Goal: Task Accomplishment & Management: Complete application form

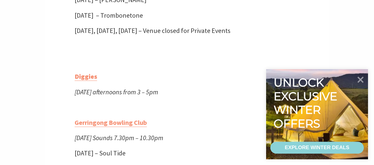
scroll to position [663, 0]
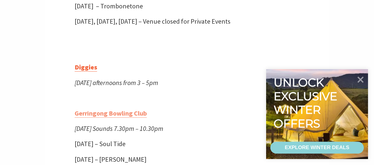
click at [86, 71] on b "Diggies" at bounding box center [86, 67] width 22 height 8
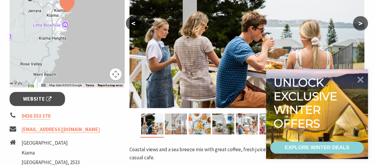
scroll to position [189, 0]
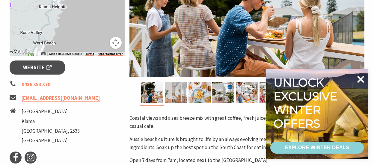
click at [363, 81] on icon at bounding box center [360, 79] width 7 height 7
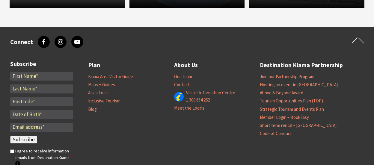
scroll to position [536, 0]
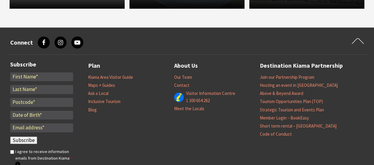
click at [21, 78] on input "*" at bounding box center [41, 77] width 63 height 9
click at [17, 76] on input "*" at bounding box center [41, 77] width 63 height 9
type input "David"
click at [20, 90] on input "*" at bounding box center [41, 89] width 63 height 9
click at [17, 91] on input "*" at bounding box center [41, 89] width 63 height 9
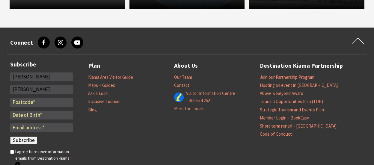
type input "Evans"
click at [22, 105] on input "*" at bounding box center [41, 102] width 63 height 9
click at [22, 103] on input "*" at bounding box center [41, 102] width 63 height 9
type input "2533"
click at [24, 118] on input "text" at bounding box center [41, 115] width 63 height 9
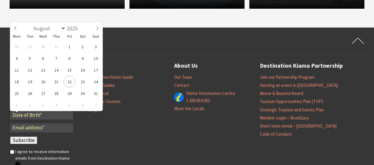
click at [3, 67] on footer "Connect facebook, Facebook instagram, Instagram youtube, YouTube Scroll to firs…" at bounding box center [187, 133] width 374 height 211
